Goal: Information Seeking & Learning: Learn about a topic

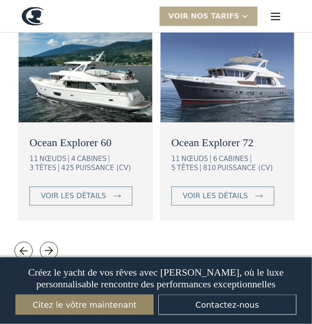
scroll to position [1687, 0]
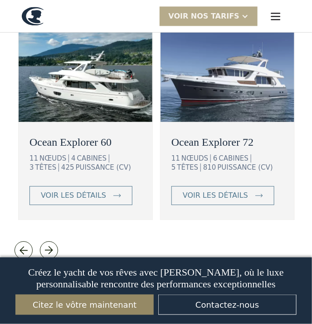
click at [89, 200] on font "voir les détails" at bounding box center [73, 195] width 65 height 9
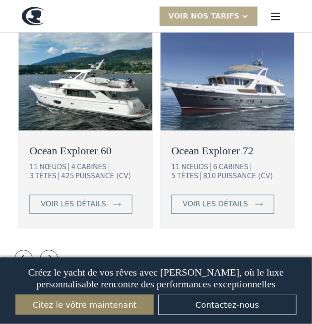
scroll to position [1731, 0]
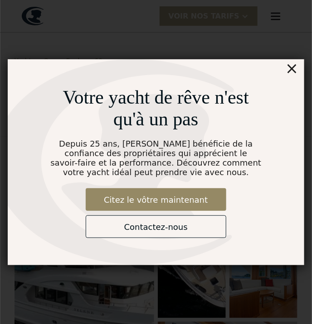
click at [303, 66] on div "Votre yacht de rêve n'est qu'à un pas Depuis 25 ans, Selene bénéficie de la con…" at bounding box center [156, 162] width 296 height 206
click at [297, 67] on font "×" at bounding box center [291, 68] width 13 height 18
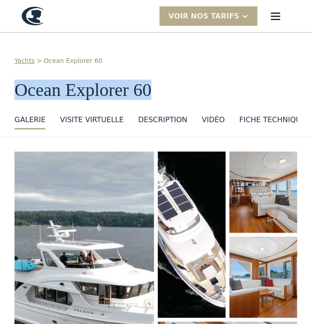
copy font "Ocean Explorer 60"
